Goal: Find specific page/section: Find specific page/section

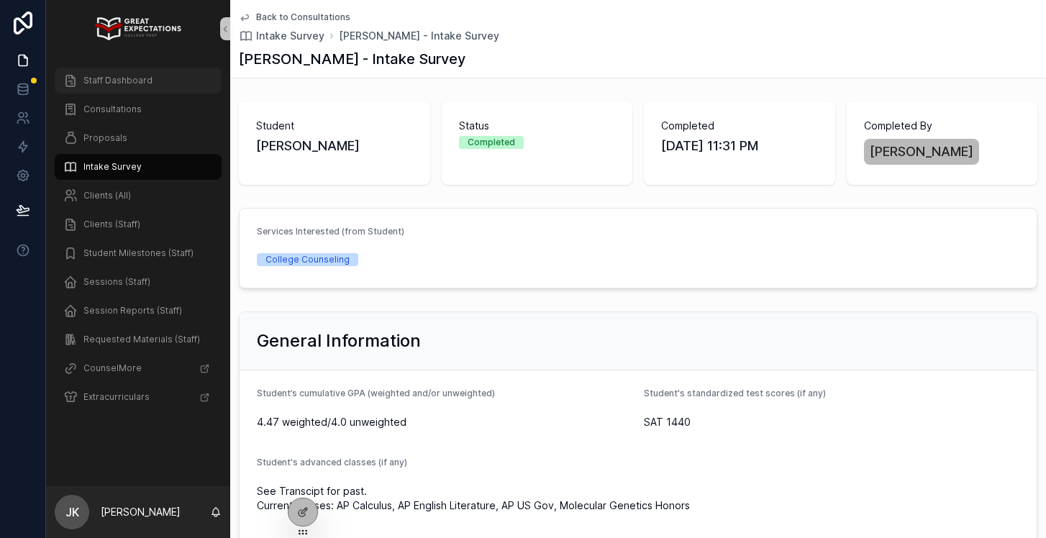
click at [109, 80] on span "Staff Dashboard" at bounding box center [117, 81] width 69 height 12
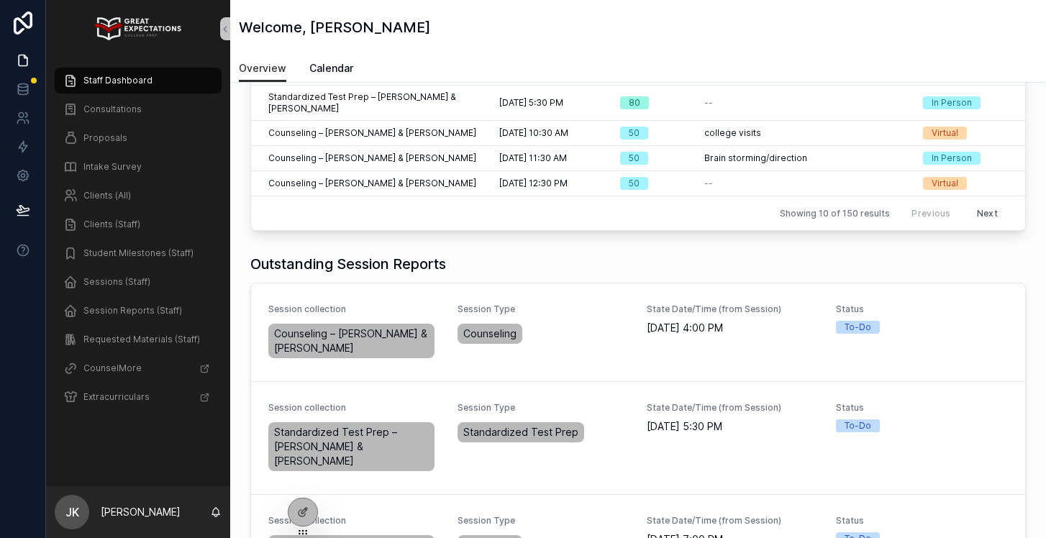
scroll to position [284, 0]
click at [977, 329] on span "Complete Session Report" at bounding box center [955, 335] width 109 height 12
click at [947, 434] on span "Complete Session Report" at bounding box center [955, 440] width 109 height 12
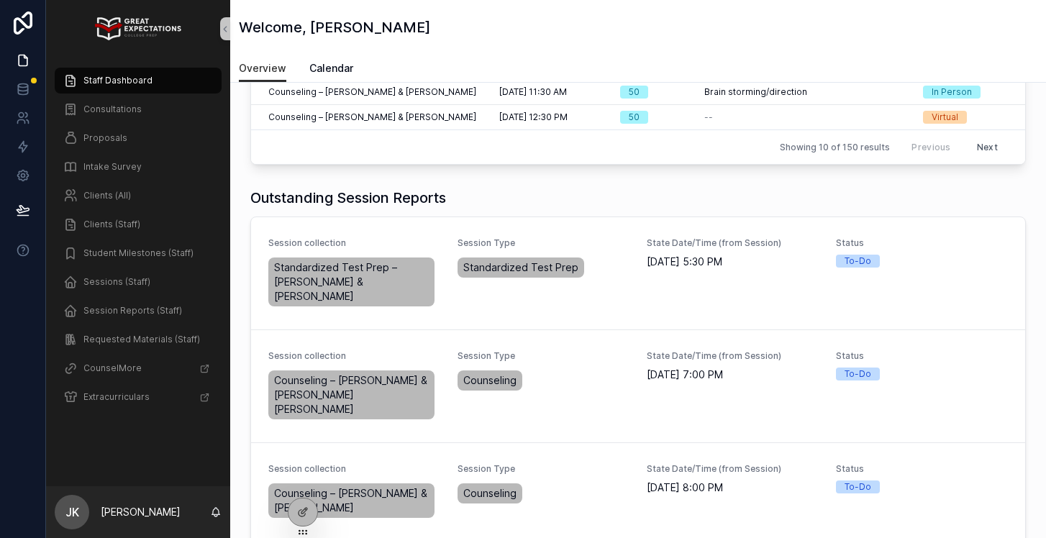
scroll to position [350, 0]
click at [953, 383] on span "Complete Session Report" at bounding box center [955, 389] width 109 height 12
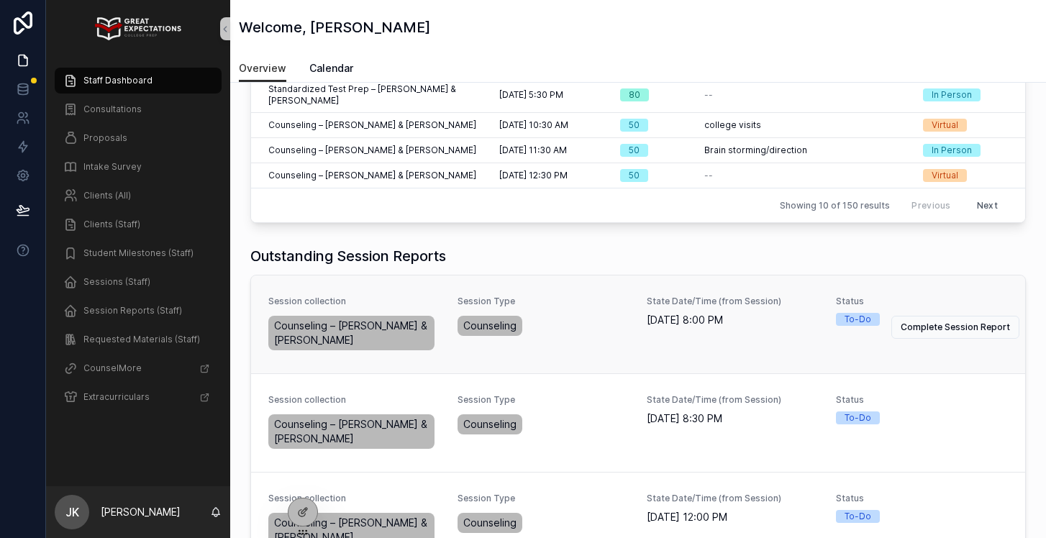
scroll to position [293, 0]
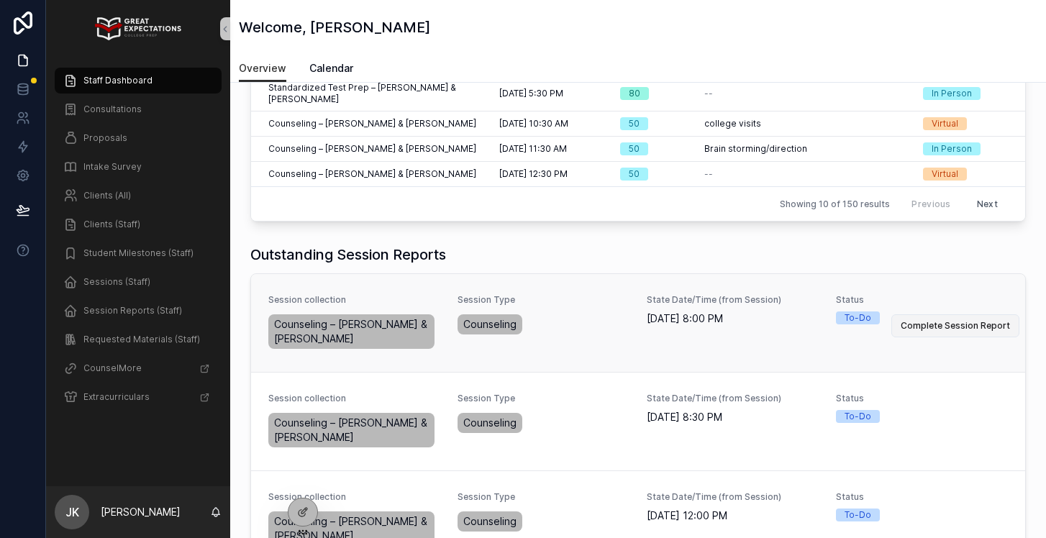
click at [960, 320] on span "Complete Session Report" at bounding box center [955, 326] width 109 height 12
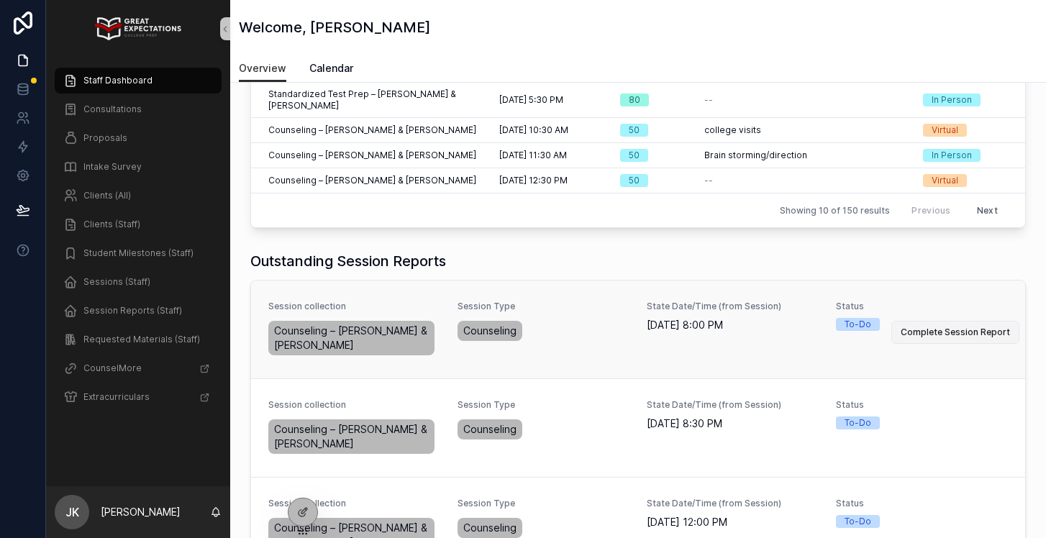
scroll to position [325, 0]
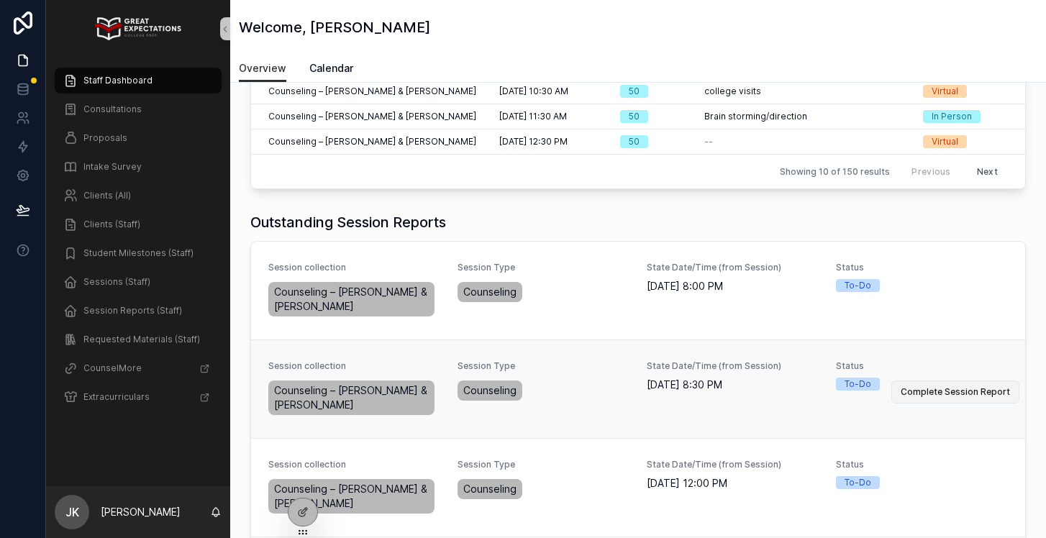
click at [930, 386] on span "Complete Session Report" at bounding box center [955, 392] width 109 height 12
click at [952, 386] on span "Complete Session Report" at bounding box center [955, 392] width 109 height 12
click at [944, 386] on span "Complete Session Report" at bounding box center [955, 392] width 109 height 12
click at [958, 386] on span "Complete Session Report" at bounding box center [955, 392] width 109 height 12
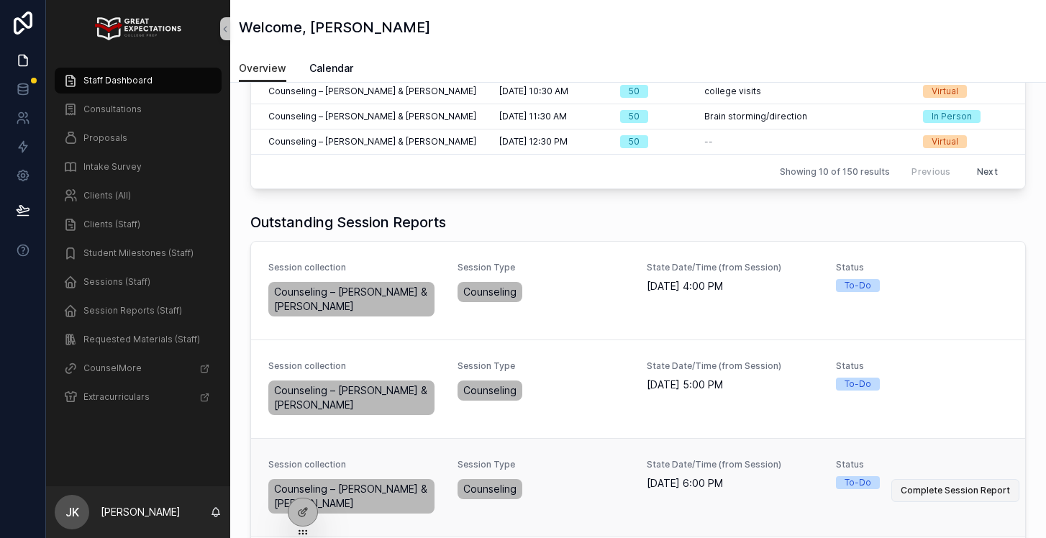
click at [957, 485] on span "Complete Session Report" at bounding box center [955, 491] width 109 height 12
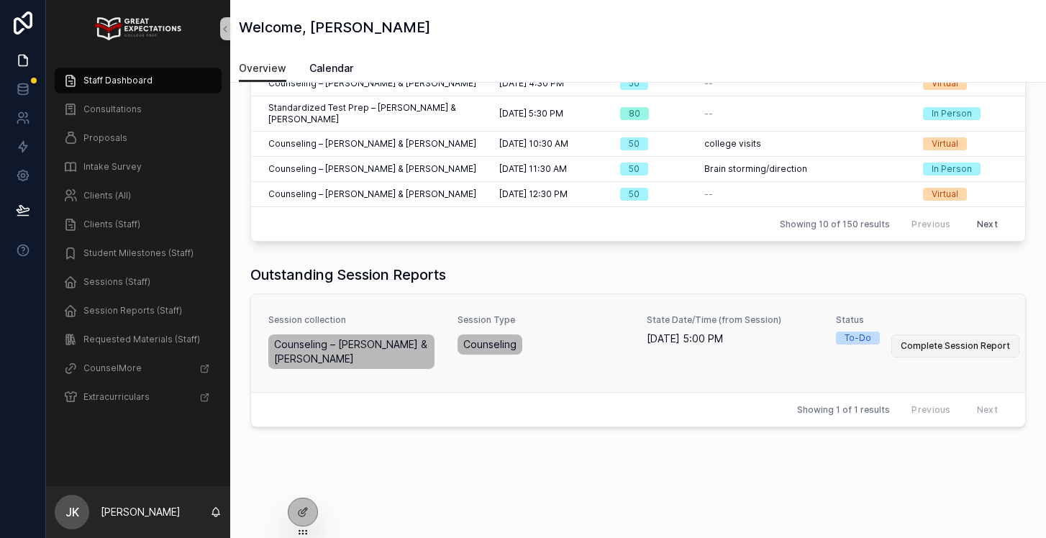
click at [917, 340] on span "Complete Session Report" at bounding box center [955, 346] width 109 height 12
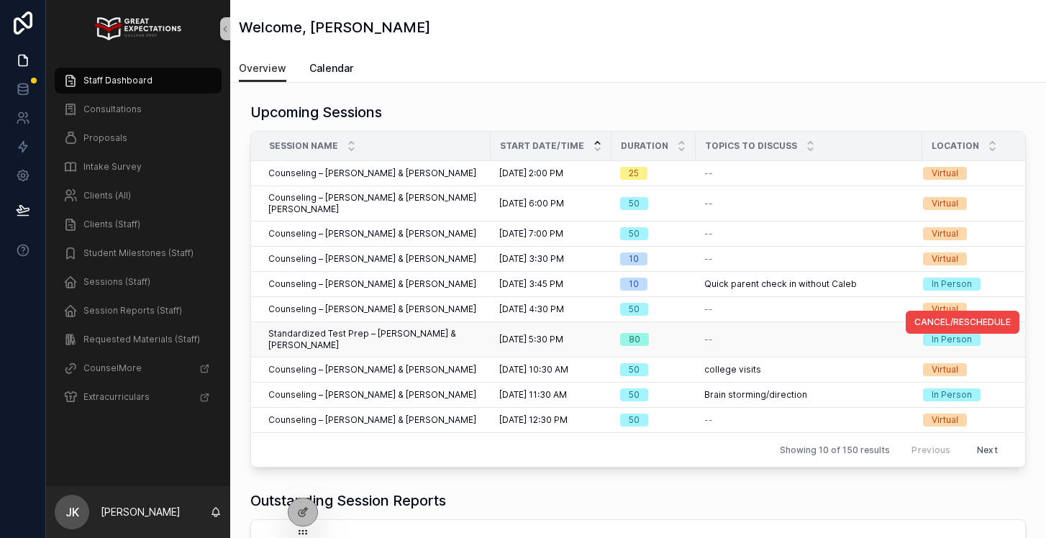
scroll to position [0, 0]
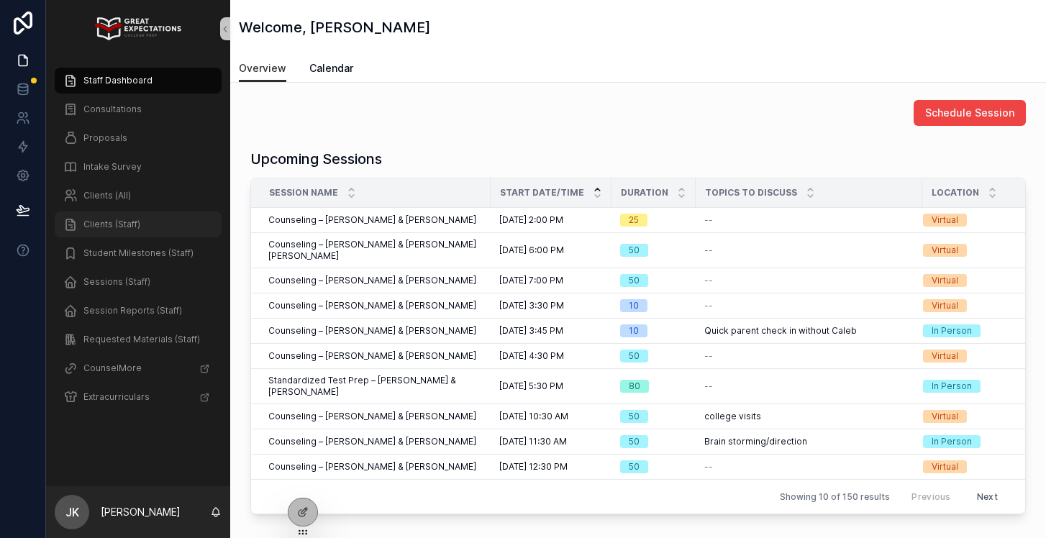
click at [108, 230] on div "Clients (Staff)" at bounding box center [138, 224] width 150 height 23
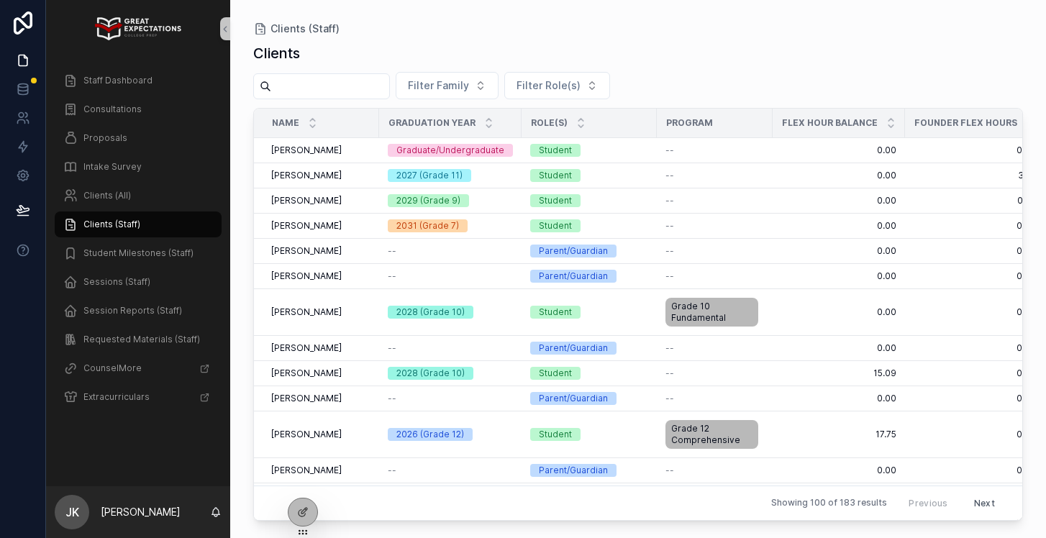
click at [318, 88] on input "scrollable content" at bounding box center [330, 86] width 118 height 20
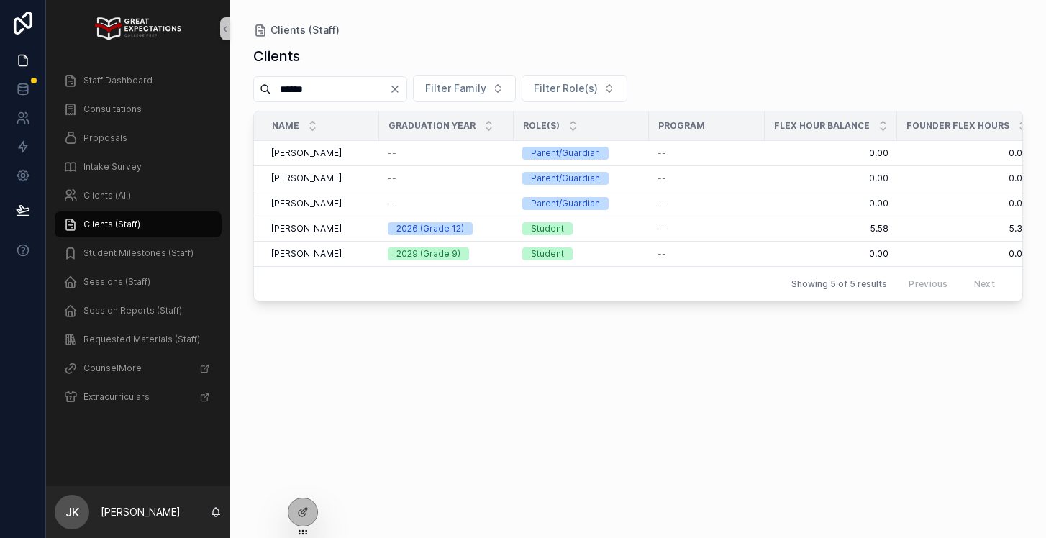
type input "******"
click at [110, 111] on span "Consultations" at bounding box center [112, 110] width 58 height 12
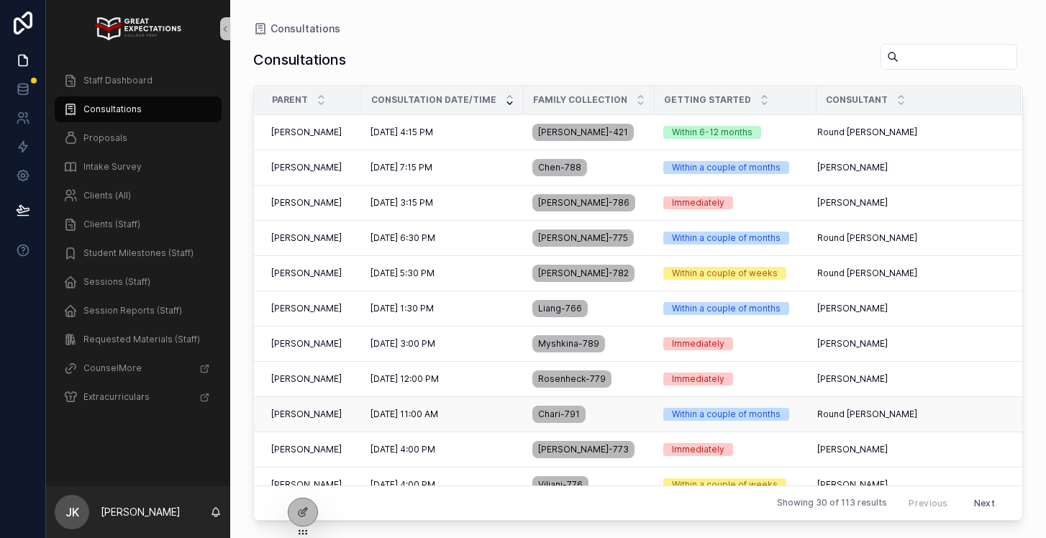
click at [480, 416] on div "9/12/2025 11:00 AM 9/12/2025 11:00 AM" at bounding box center [442, 415] width 145 height 12
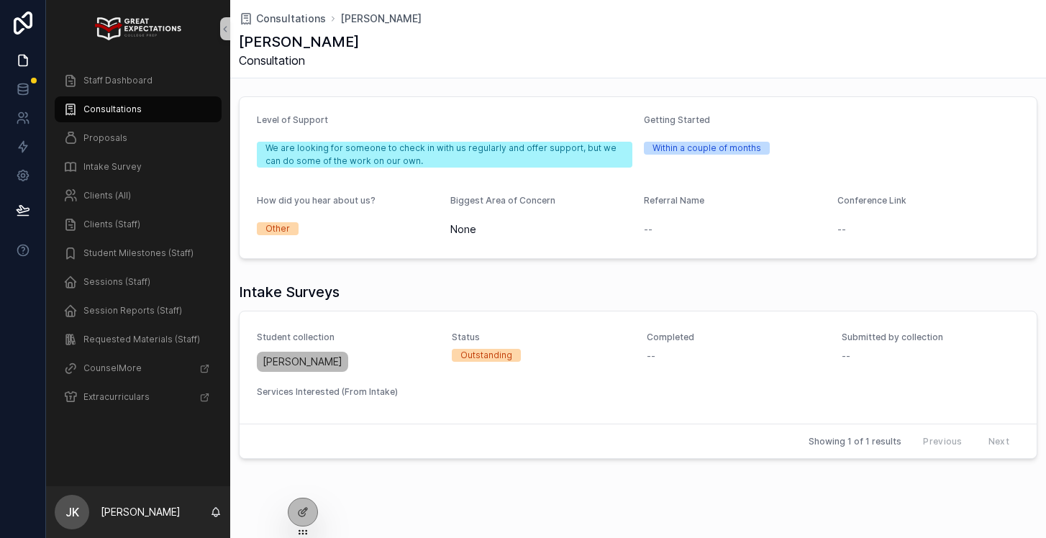
scroll to position [525, 0]
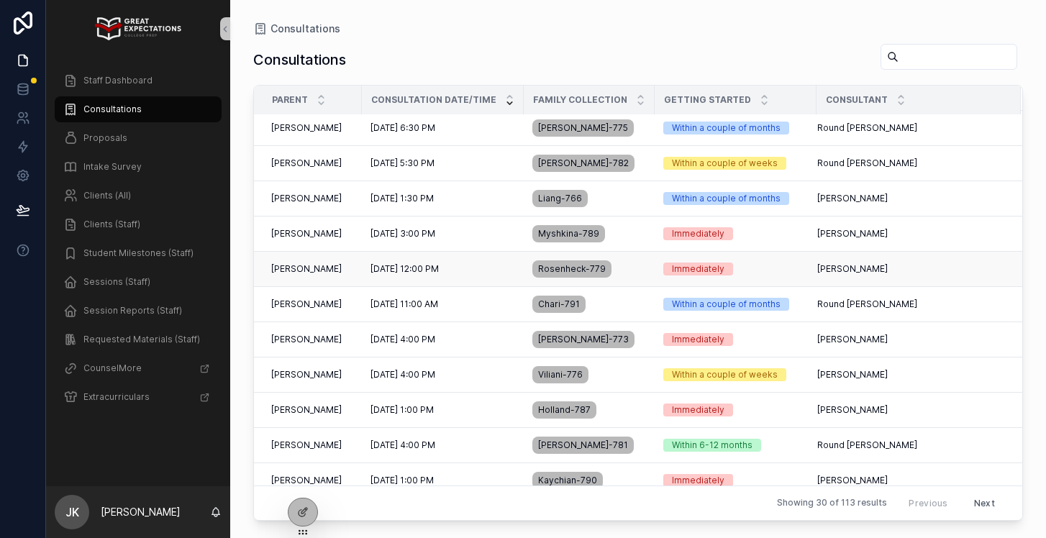
scroll to position [122, 0]
